Goal: Transaction & Acquisition: Download file/media

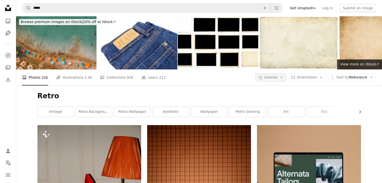
click at [277, 79] on span "License" at bounding box center [270, 77] width 13 height 4
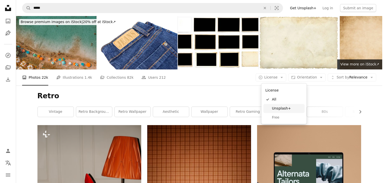
click at [286, 106] on span "Unsplash+" at bounding box center [287, 108] width 31 height 5
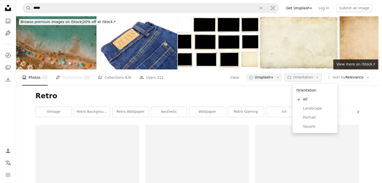
click at [308, 76] on span "Orientation" at bounding box center [303, 77] width 20 height 4
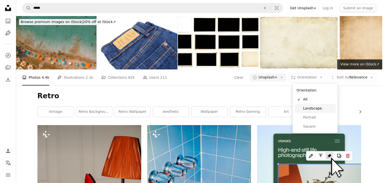
click at [310, 107] on span "Landscape" at bounding box center [318, 108] width 31 height 5
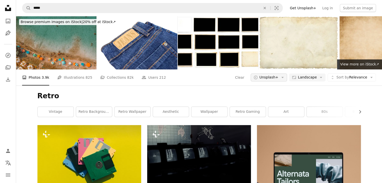
click at [278, 76] on span "Unsplash+" at bounding box center [268, 77] width 19 height 5
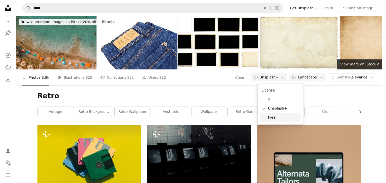
click at [276, 114] on link "Free" at bounding box center [279, 117] width 41 height 9
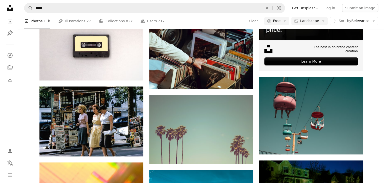
scroll to position [151, 0]
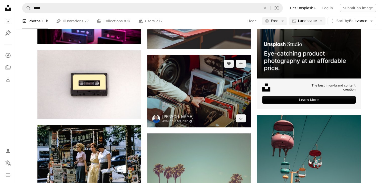
click at [202, 96] on img at bounding box center [199, 91] width 104 height 73
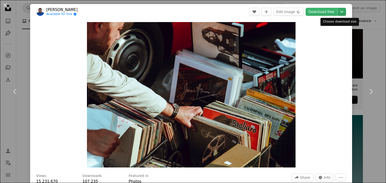
click at [339, 12] on icon "Chevron down" at bounding box center [341, 12] width 8 height 6
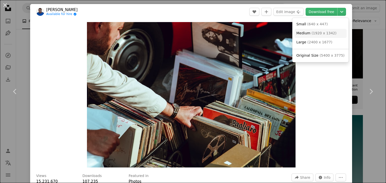
click at [328, 35] on span "( 1920 x 1342 )" at bounding box center [323, 33] width 25 height 4
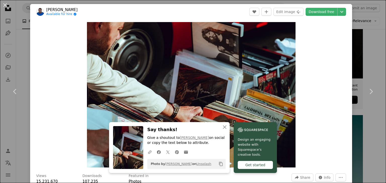
drag, startPoint x: 70, startPoint y: 9, endPoint x: 46, endPoint y: 10, distance: 23.6
click at [46, 10] on header "[PERSON_NAME] Onojeghuo Available for hire A checkmark inside of a circle A hea…" at bounding box center [191, 12] width 322 height 16
copy link "[PERSON_NAME]"
